Goal: Task Accomplishment & Management: Use online tool/utility

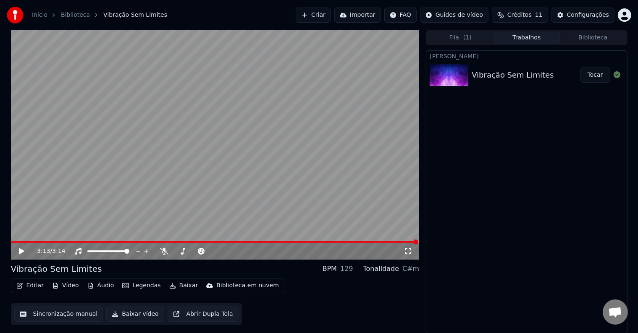
click at [20, 251] on icon at bounding box center [21, 252] width 5 height 6
click at [20, 251] on icon at bounding box center [21, 251] width 4 height 5
click at [121, 186] on video at bounding box center [215, 145] width 408 height 230
click at [165, 250] on icon at bounding box center [164, 251] width 8 height 7
click at [24, 251] on icon at bounding box center [28, 251] width 20 height 7
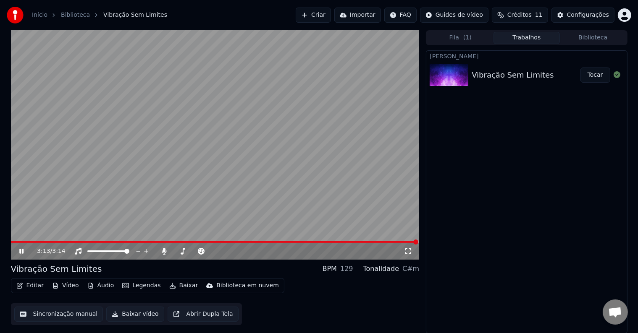
click at [24, 251] on icon at bounding box center [28, 251] width 20 height 7
click at [11, 240] on span at bounding box center [13, 242] width 5 height 5
click at [22, 250] on icon at bounding box center [21, 252] width 5 height 6
click at [20, 251] on icon at bounding box center [21, 251] width 4 height 5
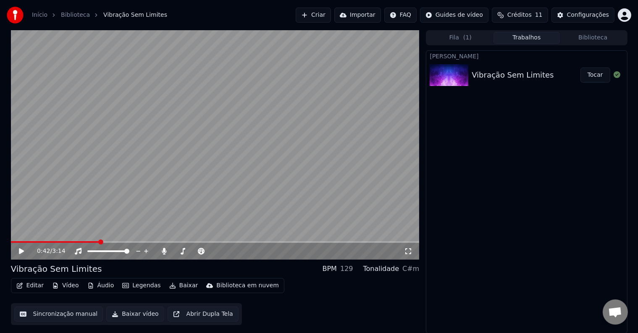
click at [26, 286] on button "Editar" at bounding box center [30, 286] width 34 height 12
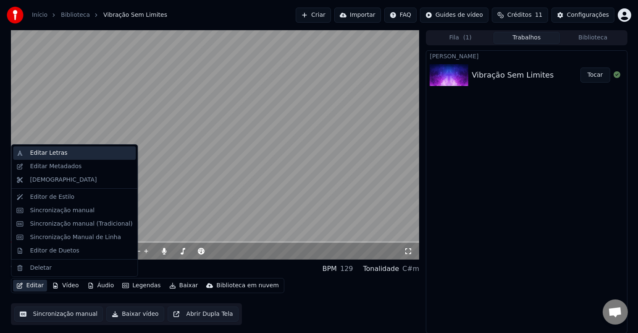
click at [51, 154] on div "Editar Letras" at bounding box center [48, 153] width 37 height 8
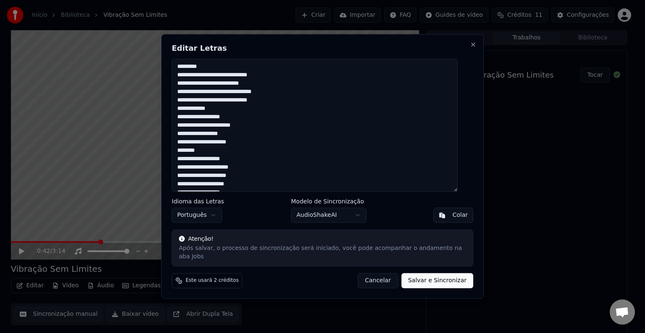
drag, startPoint x: 183, startPoint y: 70, endPoint x: 311, endPoint y: 244, distance: 215.6
click at [311, 244] on div "Editar Letras Idioma das Letras Português Modelo de Sincronização AudioShakeAI …" at bounding box center [322, 166] width 322 height 265
type textarea "**********"
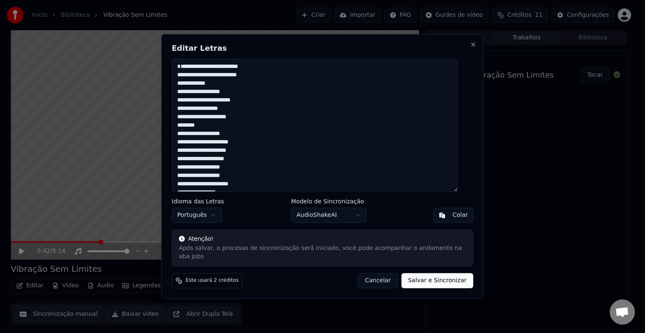
click at [288, 176] on textarea "**********" at bounding box center [315, 125] width 286 height 133
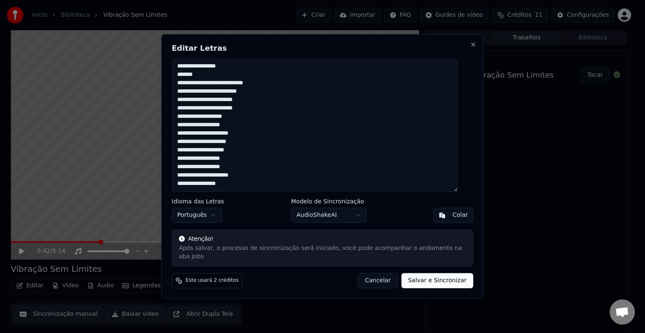
drag, startPoint x: 185, startPoint y: 77, endPoint x: 275, endPoint y: 218, distance: 166.7
click at [275, 218] on div "**********" at bounding box center [322, 166] width 322 height 265
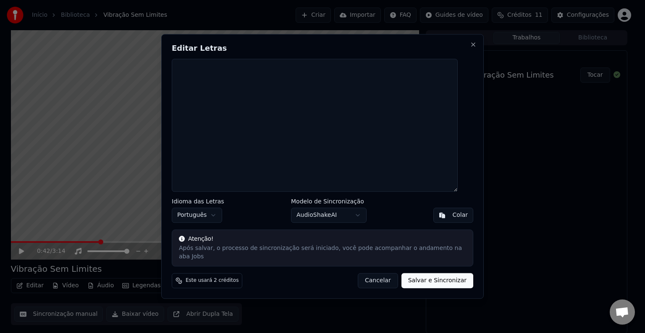
scroll to position [0, 0]
paste textarea "**********"
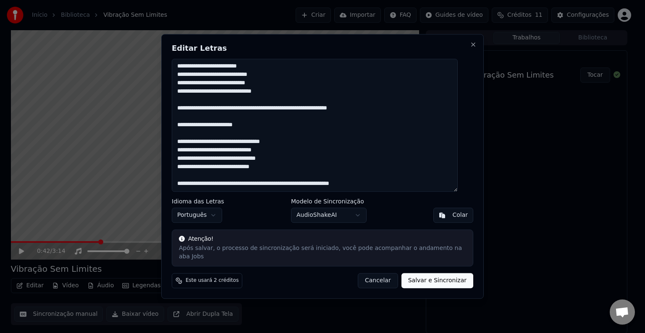
scroll to position [478, 0]
drag, startPoint x: 184, startPoint y: 193, endPoint x: 381, endPoint y: 191, distance: 196.9
click at [381, 191] on textarea at bounding box center [315, 125] width 286 height 133
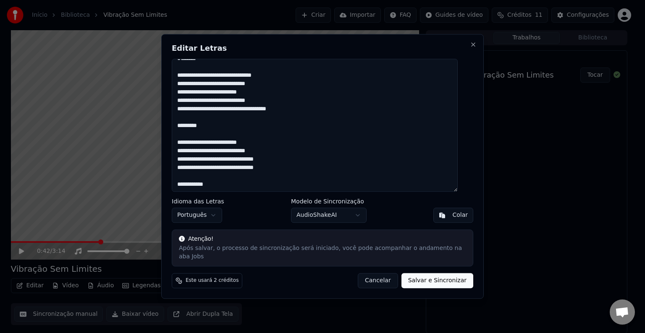
scroll to position [0, 0]
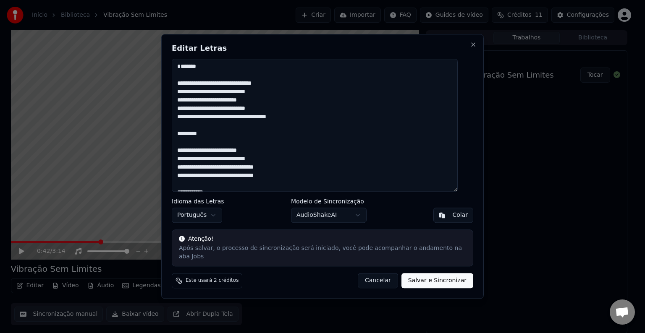
click at [283, 95] on textarea at bounding box center [315, 125] width 286 height 133
click at [244, 84] on textarea at bounding box center [315, 125] width 286 height 133
click at [232, 78] on textarea at bounding box center [315, 125] width 286 height 133
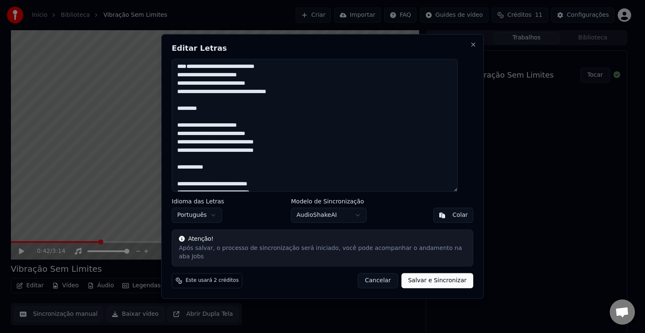
click at [427, 276] on button "Salvar e Sincronizar" at bounding box center [437, 281] width 72 height 15
type textarea "**********"
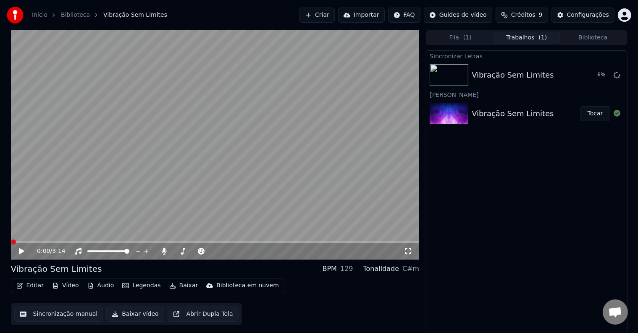
click at [11, 243] on span at bounding box center [13, 242] width 5 height 5
click at [21, 250] on icon at bounding box center [28, 251] width 20 height 7
click at [11, 243] on span at bounding box center [13, 242] width 5 height 5
click at [22, 252] on icon at bounding box center [21, 252] width 5 height 6
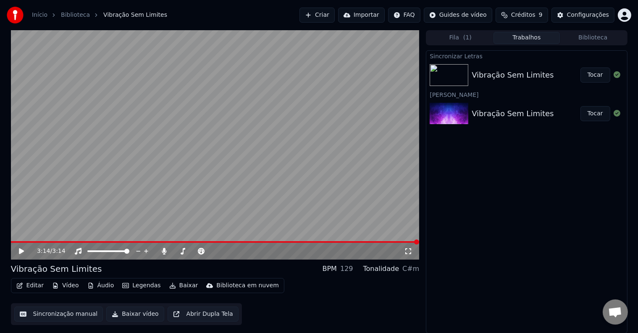
click at [31, 285] on button "Editar" at bounding box center [30, 286] width 34 height 12
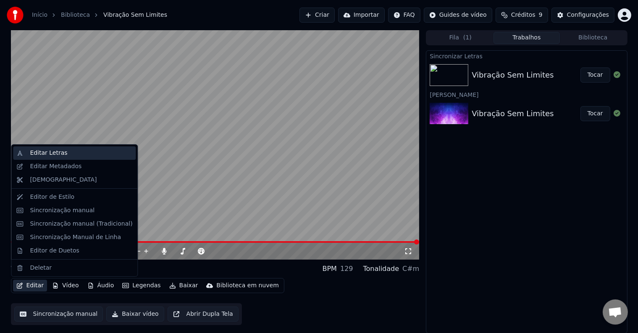
click at [59, 157] on div "Editar Letras" at bounding box center [48, 153] width 37 height 8
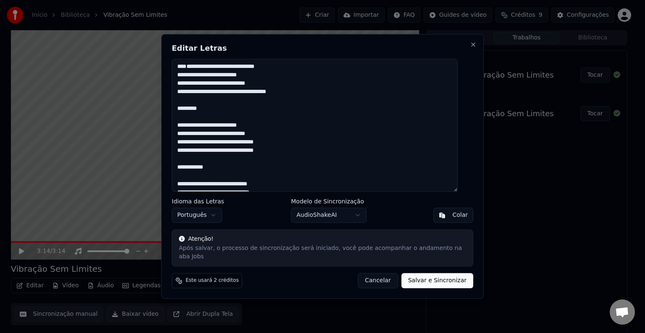
click at [220, 146] on textarea at bounding box center [315, 125] width 286 height 133
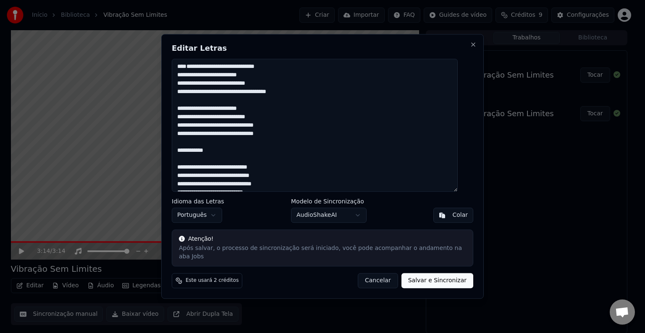
click at [222, 187] on textarea at bounding box center [315, 125] width 286 height 133
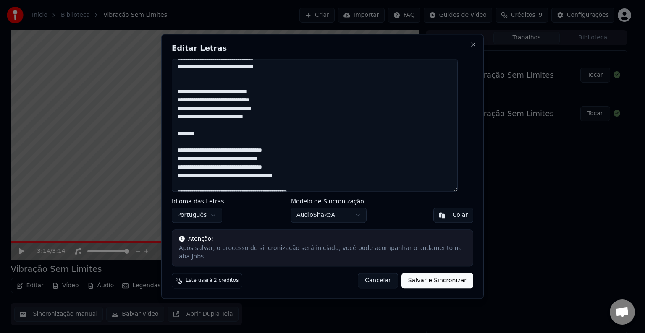
scroll to position [84, 0]
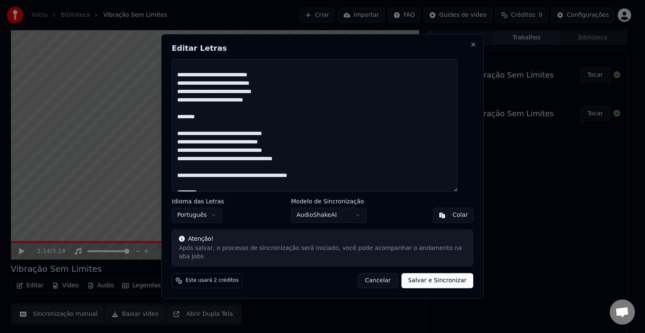
click at [215, 154] on textarea at bounding box center [315, 125] width 286 height 133
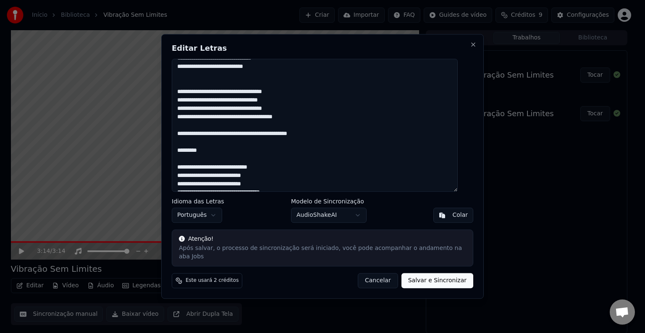
scroll to position [134, 0]
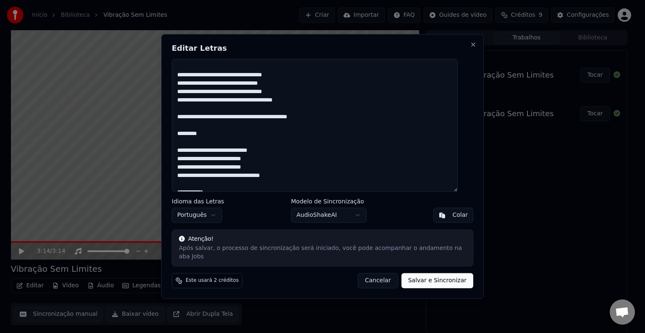
click at [324, 156] on textarea at bounding box center [315, 125] width 286 height 133
click at [254, 173] on textarea at bounding box center [315, 125] width 286 height 133
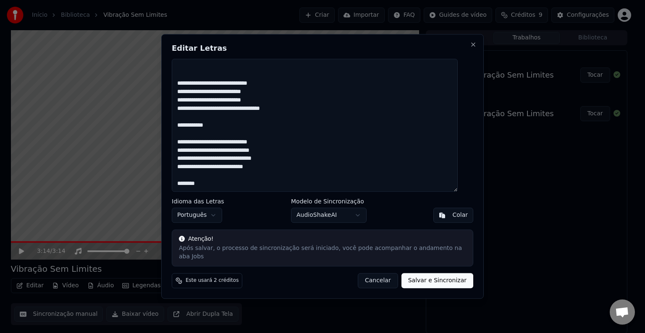
scroll to position [202, 0]
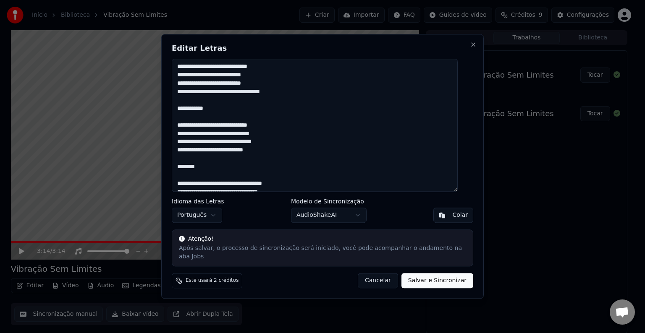
click at [267, 147] on textarea at bounding box center [315, 125] width 286 height 133
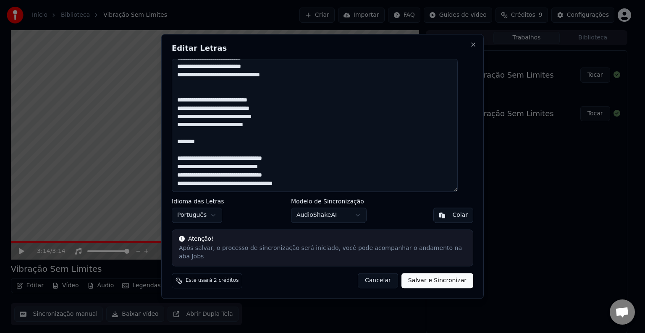
scroll to position [235, 0]
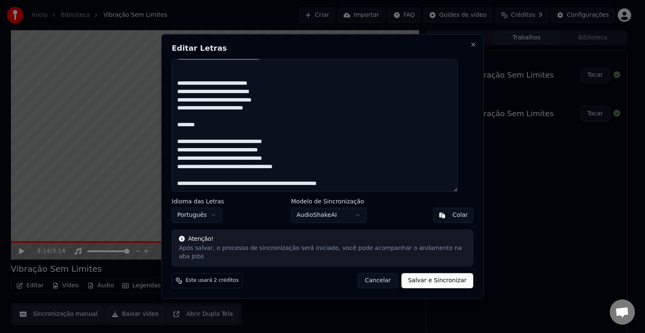
click at [261, 160] on textarea at bounding box center [315, 125] width 286 height 133
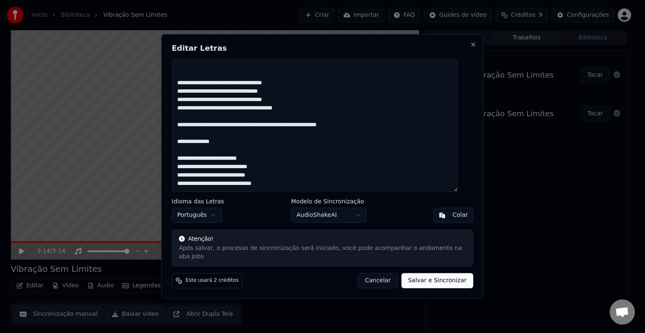
scroll to position [302, 0]
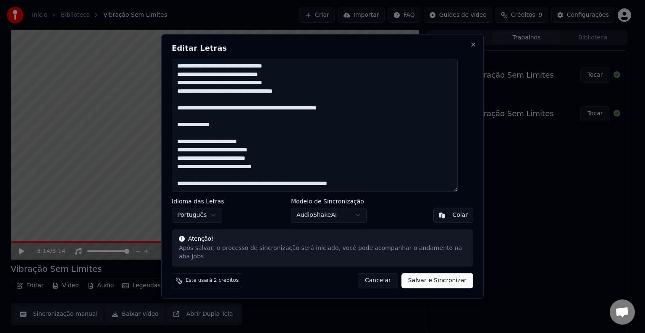
click at [383, 143] on textarea at bounding box center [315, 125] width 286 height 133
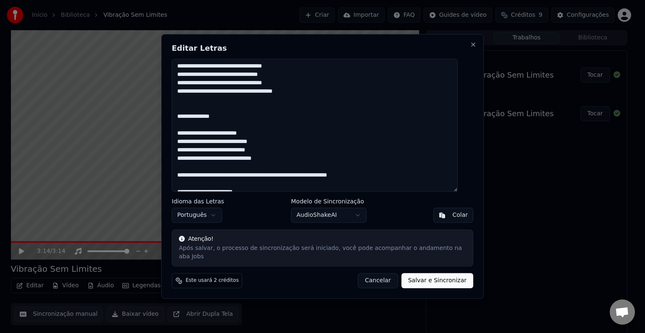
click at [280, 154] on textarea at bounding box center [315, 125] width 286 height 133
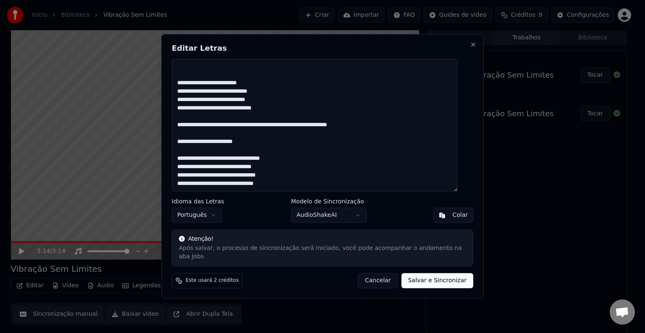
scroll to position [353, 0]
click at [378, 149] on textarea at bounding box center [315, 125] width 286 height 133
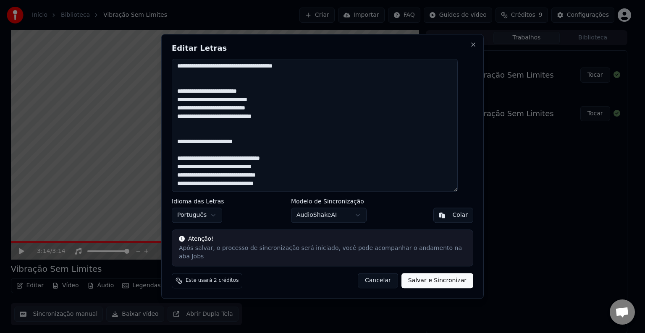
click at [304, 154] on textarea at bounding box center [315, 125] width 286 height 133
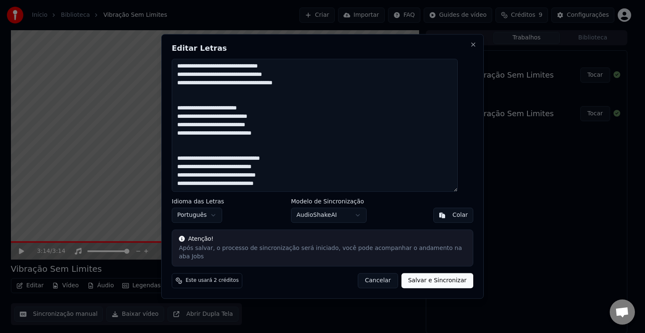
scroll to position [361, 0]
click at [436, 280] on button "Salvar e Sincronizar" at bounding box center [437, 281] width 72 height 15
type textarea "**********"
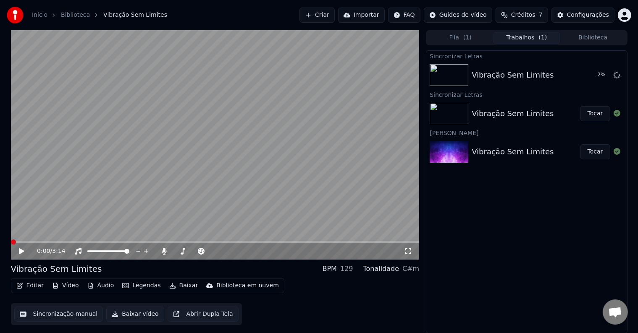
click at [11, 240] on span at bounding box center [13, 242] width 5 height 5
